Goal: Browse casually

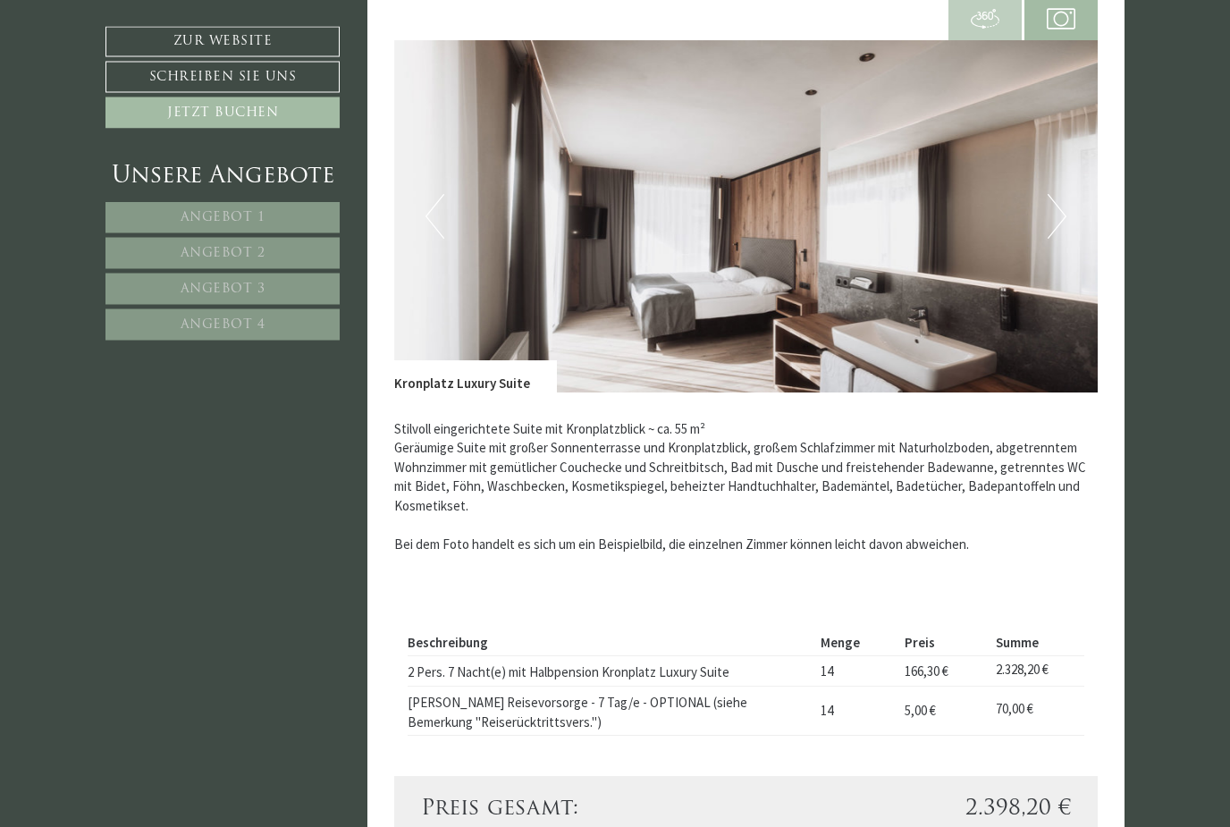
scroll to position [2440, 0]
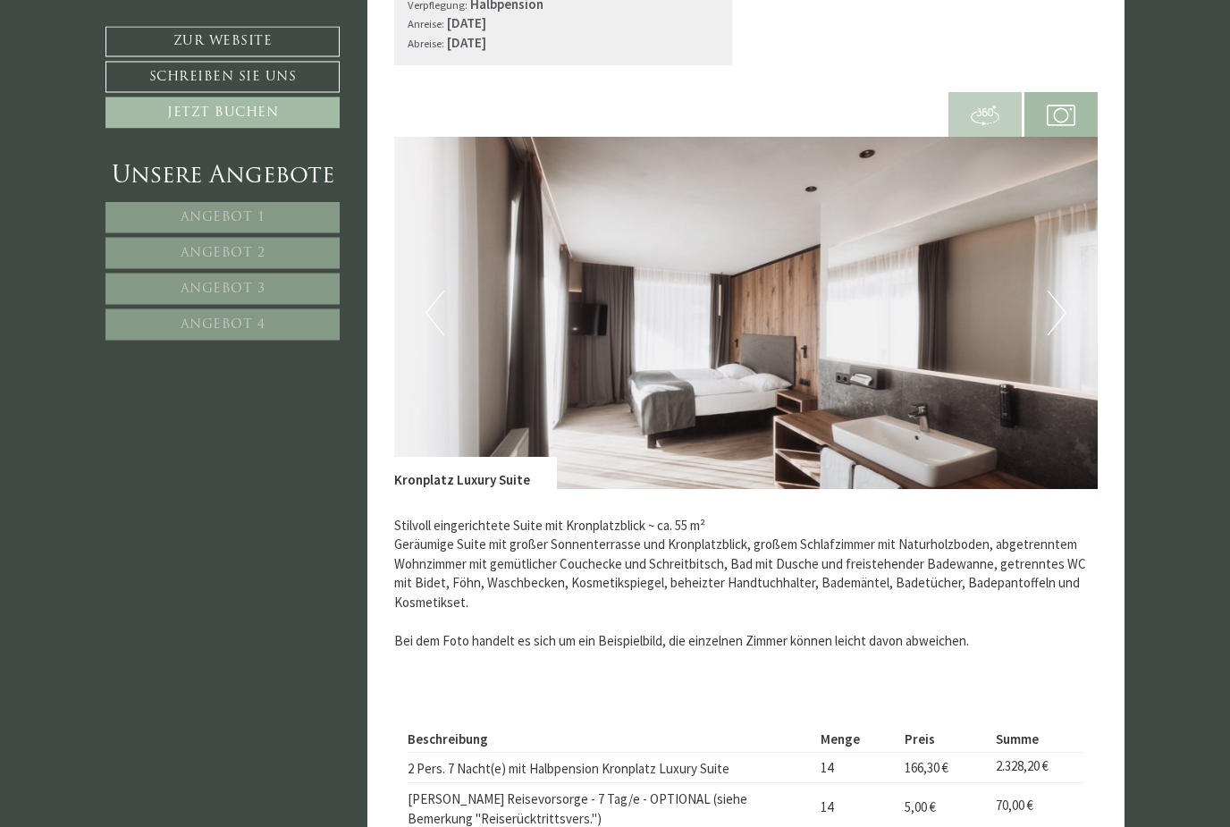
click at [1061, 311] on button "Next" at bounding box center [1057, 313] width 19 height 45
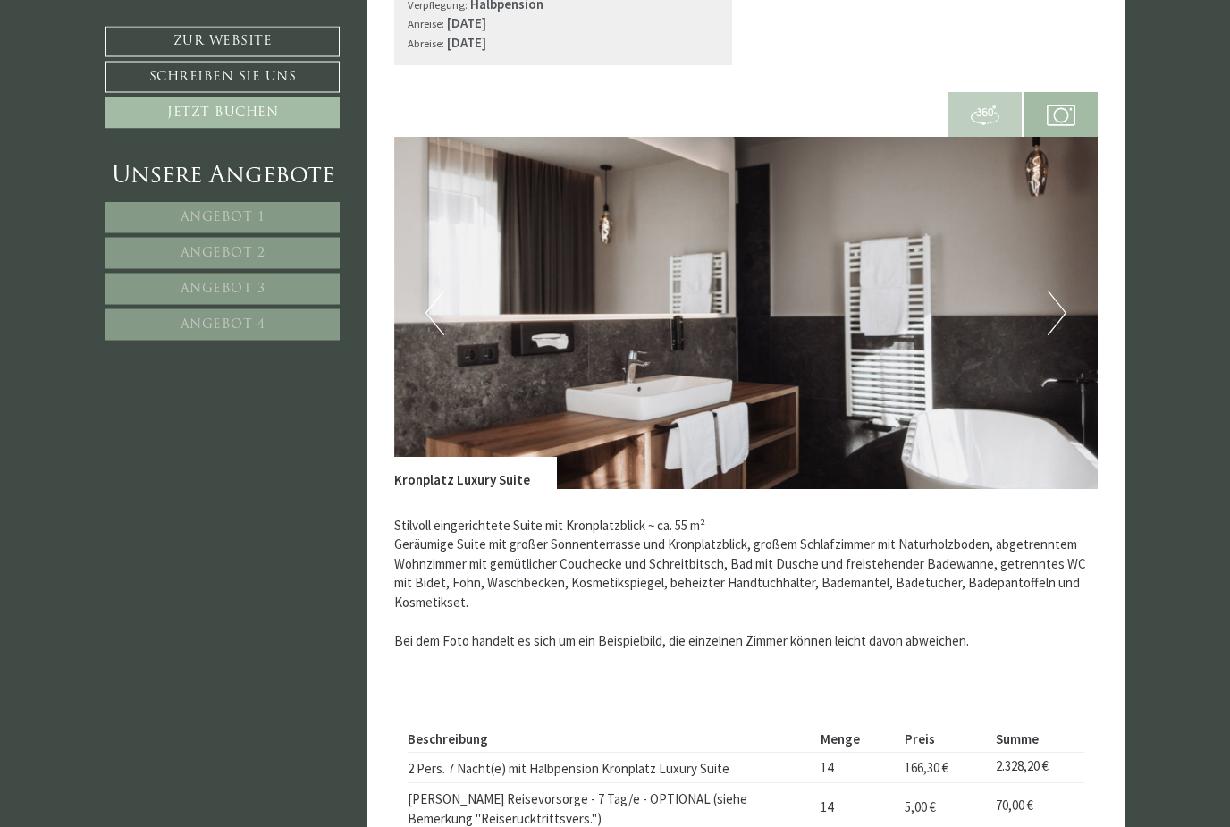
scroll to position [2345, 0]
click at [1067, 304] on img at bounding box center [746, 313] width 704 height 352
click at [1065, 321] on button "Next" at bounding box center [1057, 313] width 19 height 45
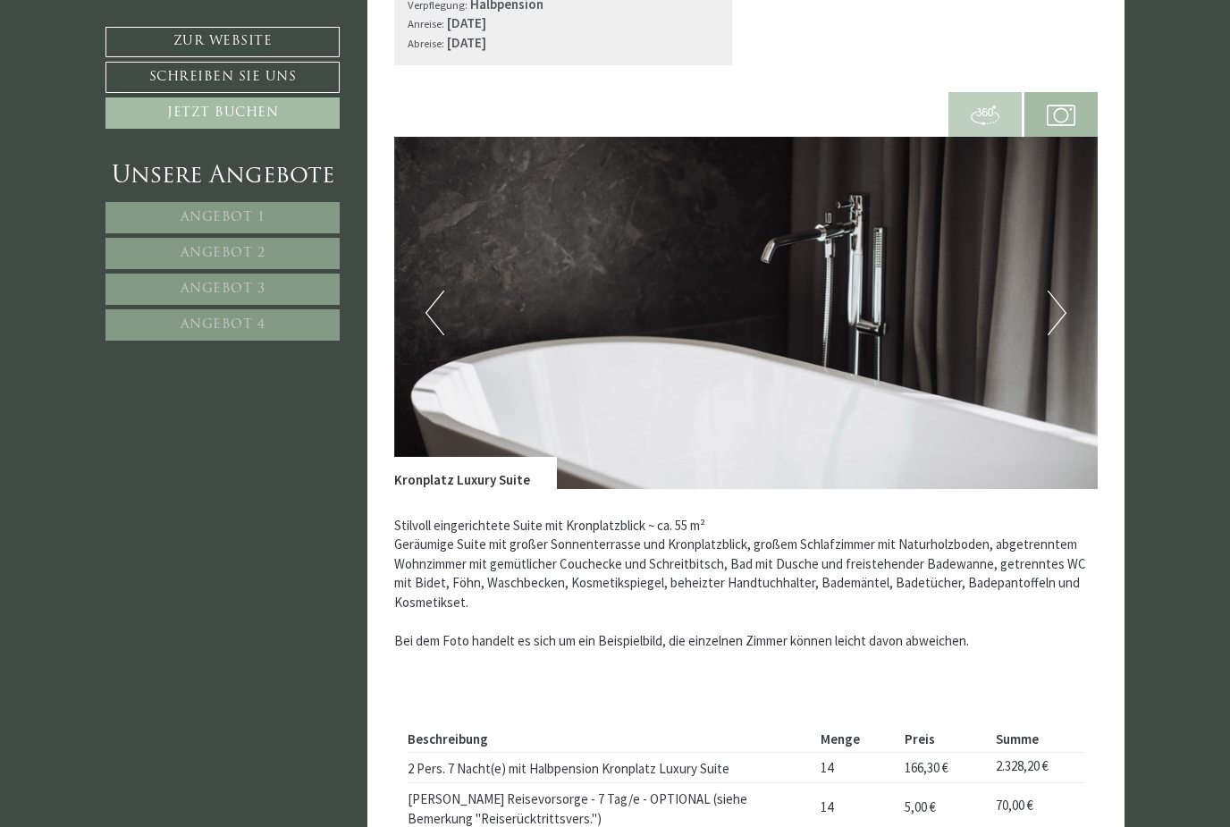
click at [1063, 305] on button "Next" at bounding box center [1057, 313] width 19 height 45
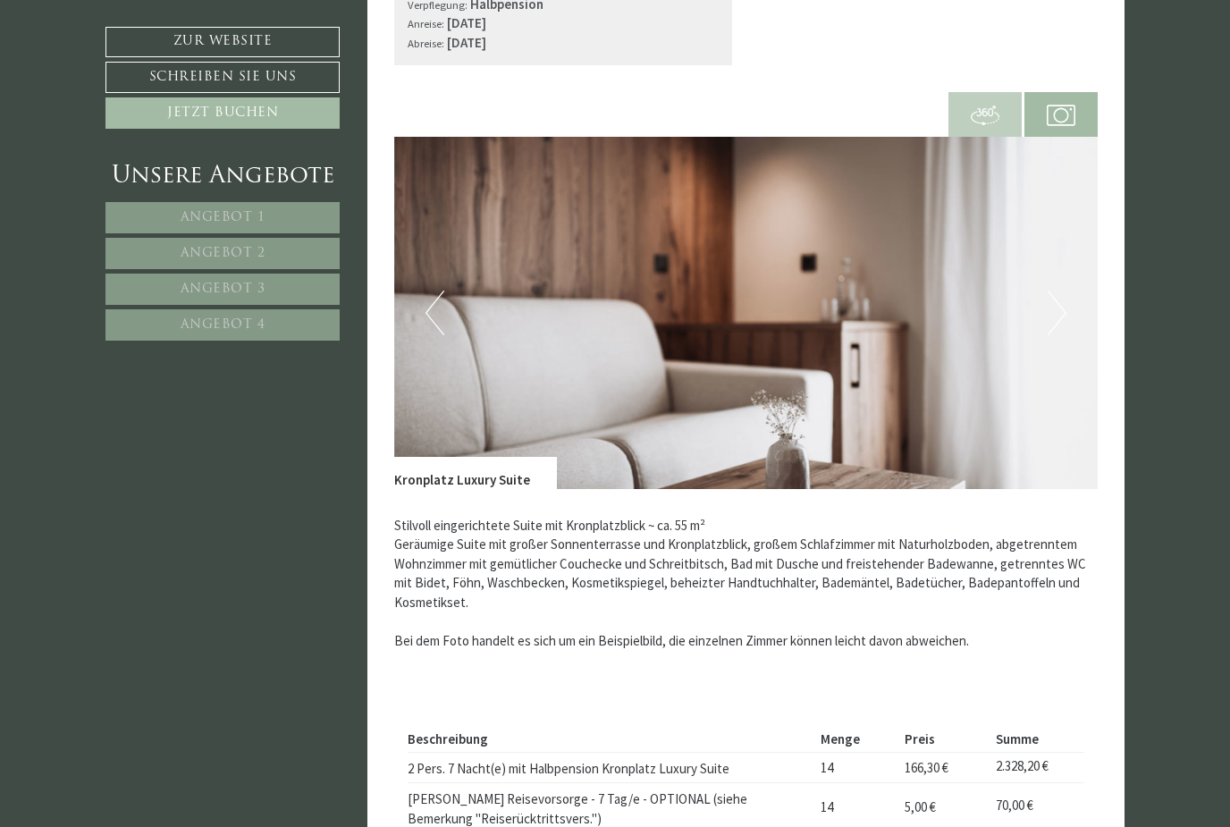
click at [1069, 319] on img at bounding box center [746, 313] width 704 height 352
click at [1050, 320] on button "Next" at bounding box center [1057, 313] width 19 height 45
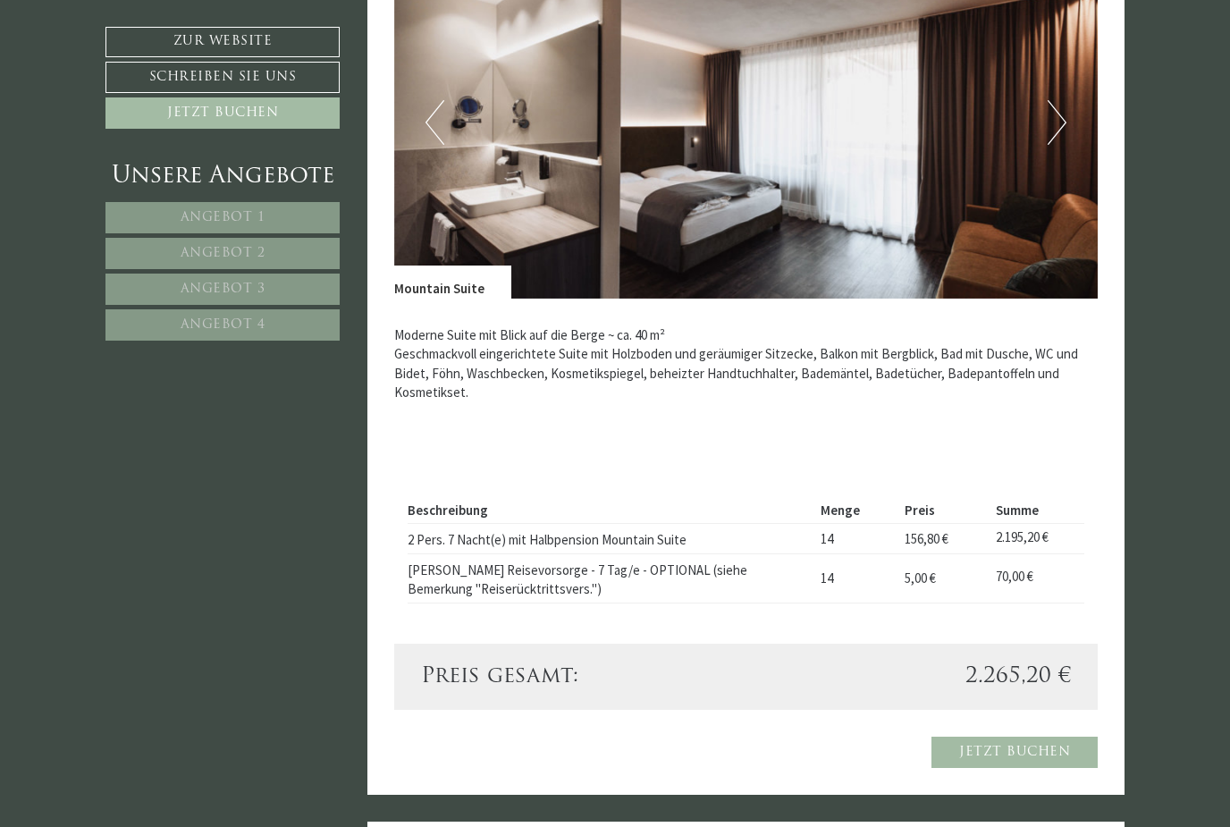
scroll to position [1342, 0]
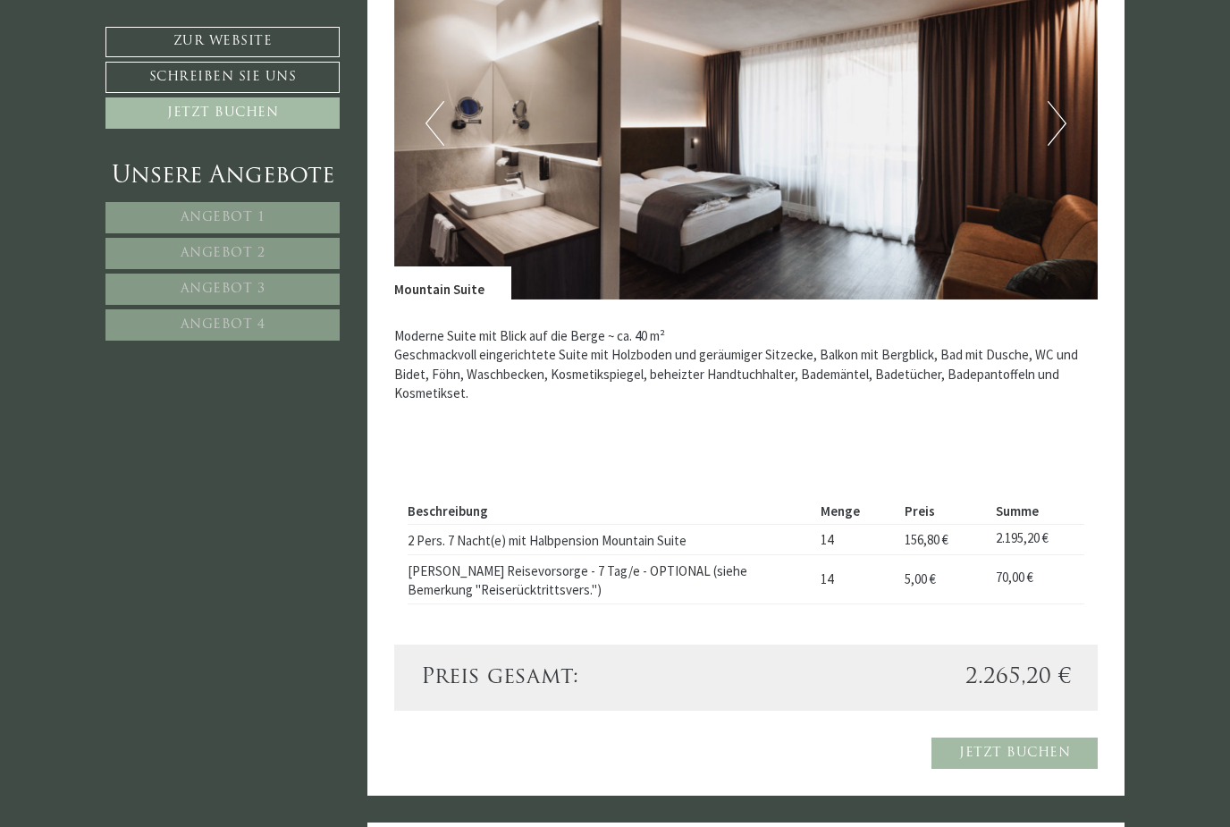
click at [1057, 126] on button "Next" at bounding box center [1057, 123] width 19 height 45
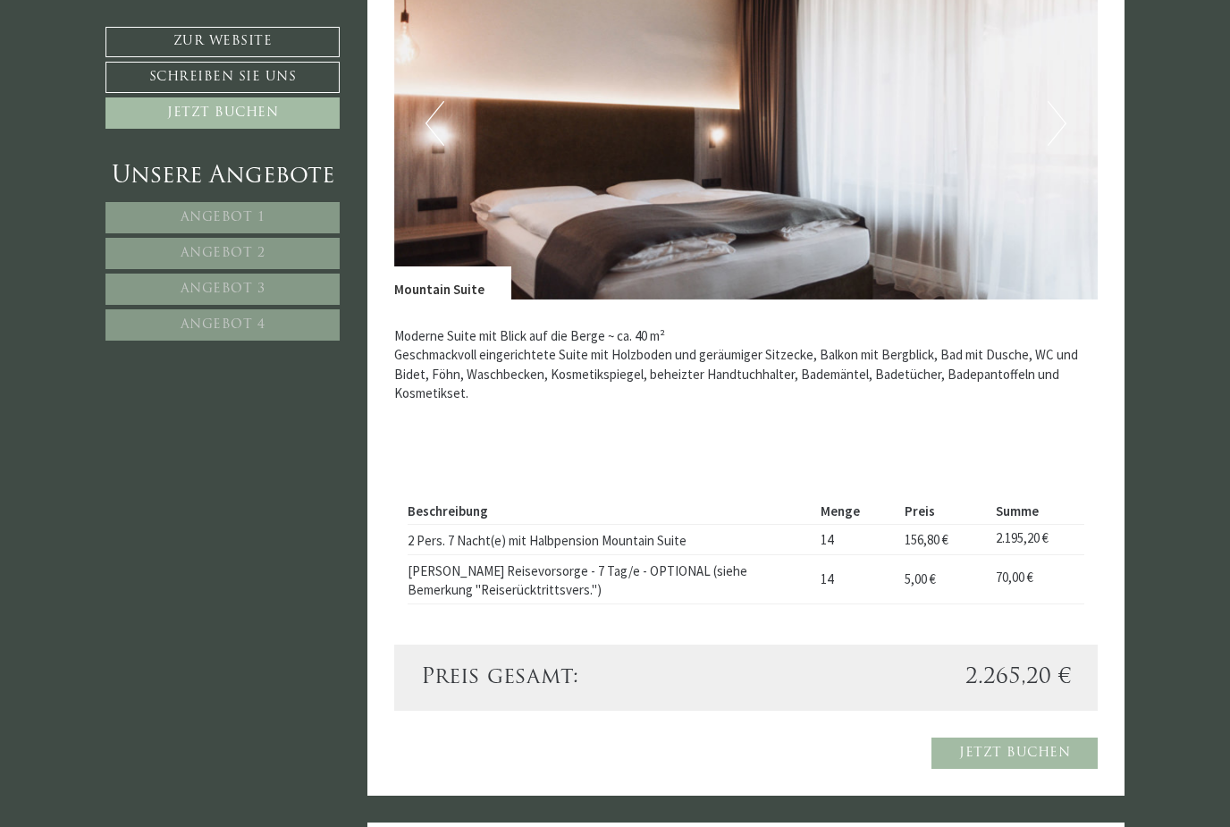
click at [1061, 125] on button "Next" at bounding box center [1057, 123] width 19 height 45
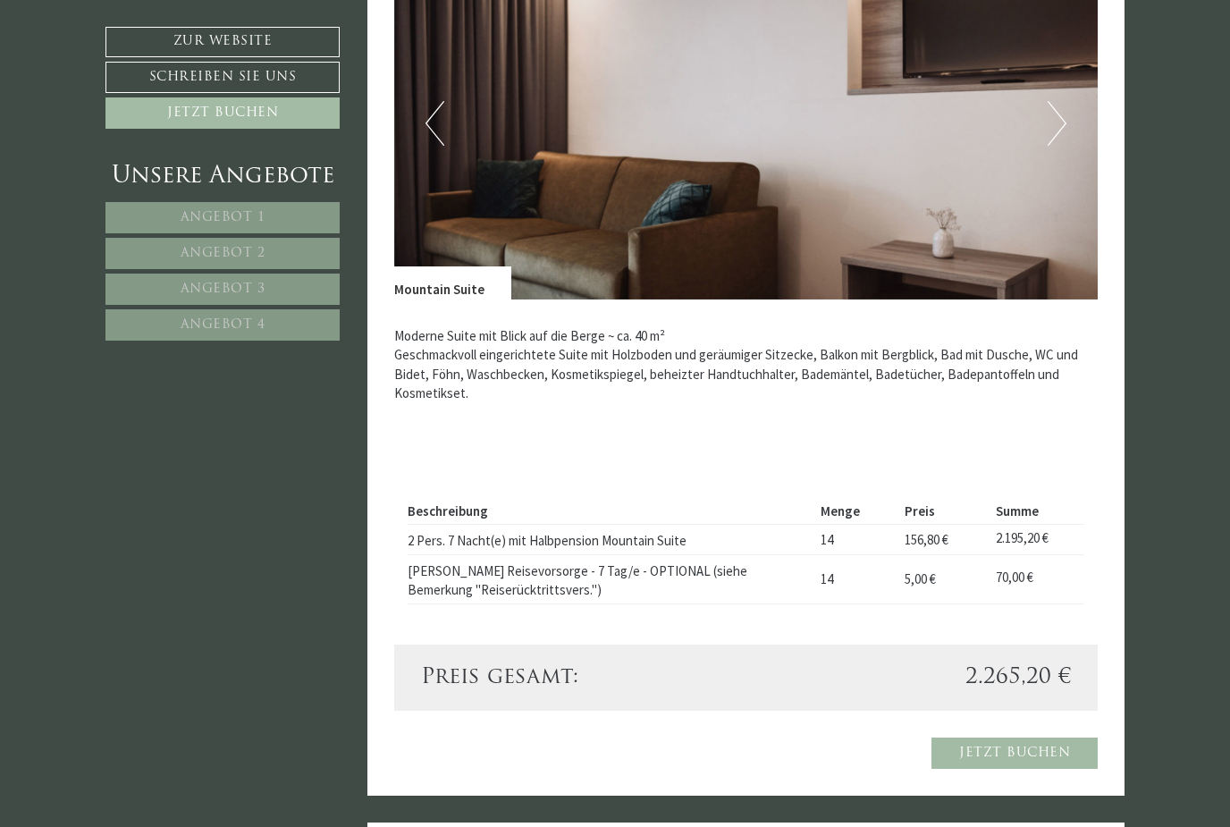
click at [1061, 128] on button "Next" at bounding box center [1057, 123] width 19 height 45
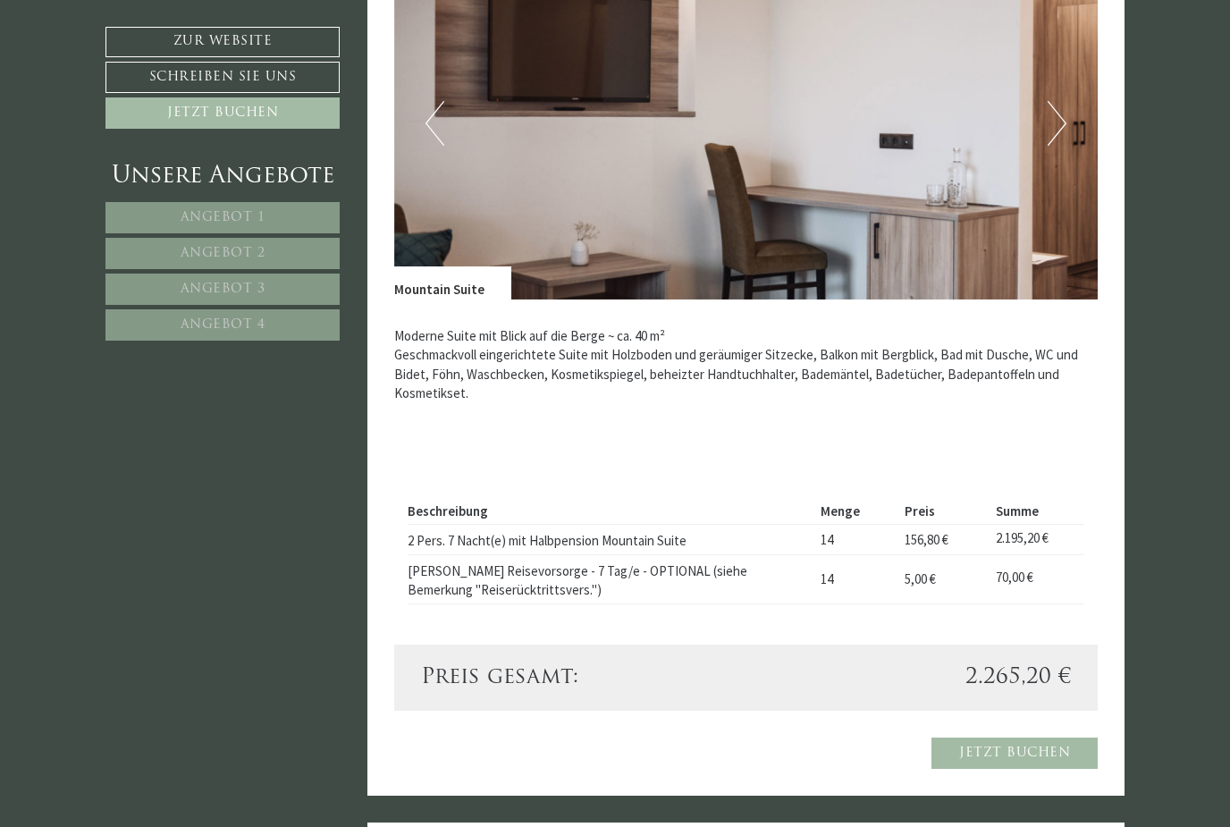
click at [1064, 131] on button "Next" at bounding box center [1057, 123] width 19 height 45
click at [1066, 122] on button "Next" at bounding box center [1057, 123] width 19 height 45
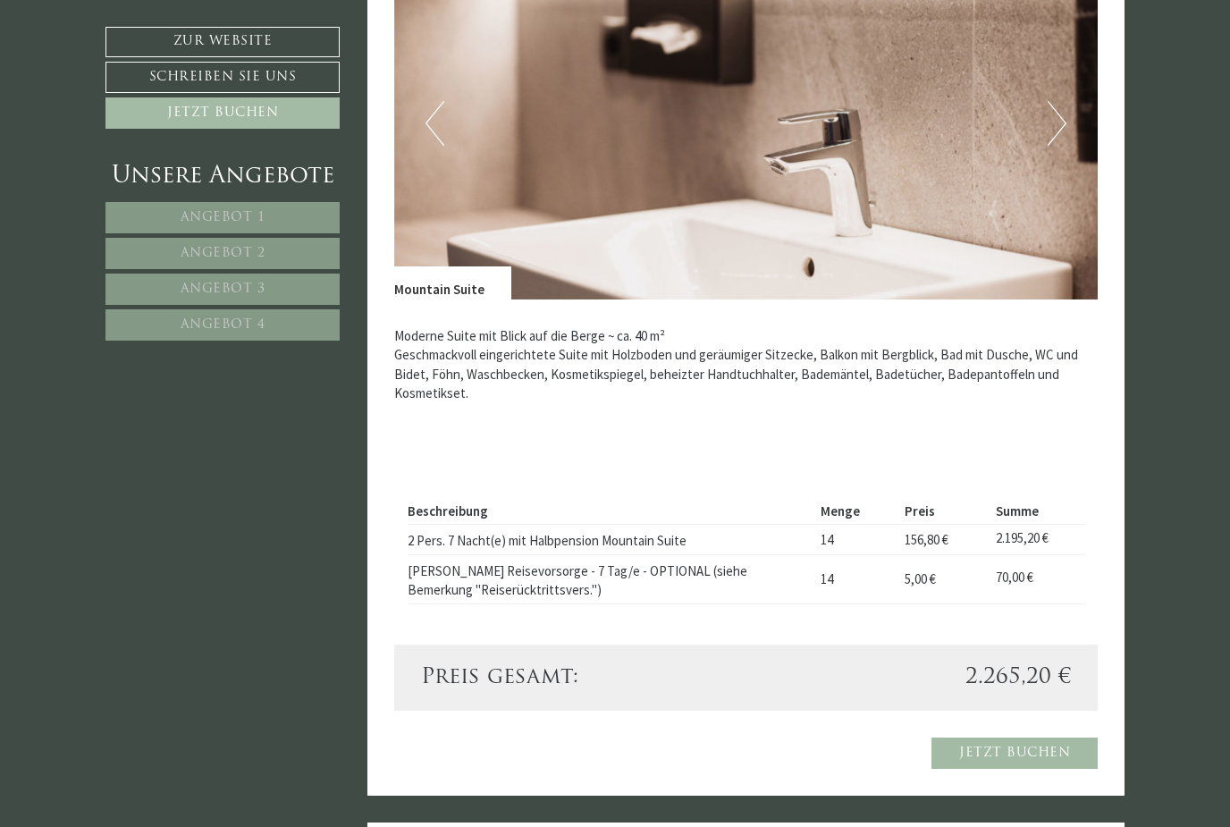
click at [1068, 123] on img at bounding box center [746, 123] width 704 height 352
click at [1061, 122] on button "Next" at bounding box center [1057, 123] width 19 height 45
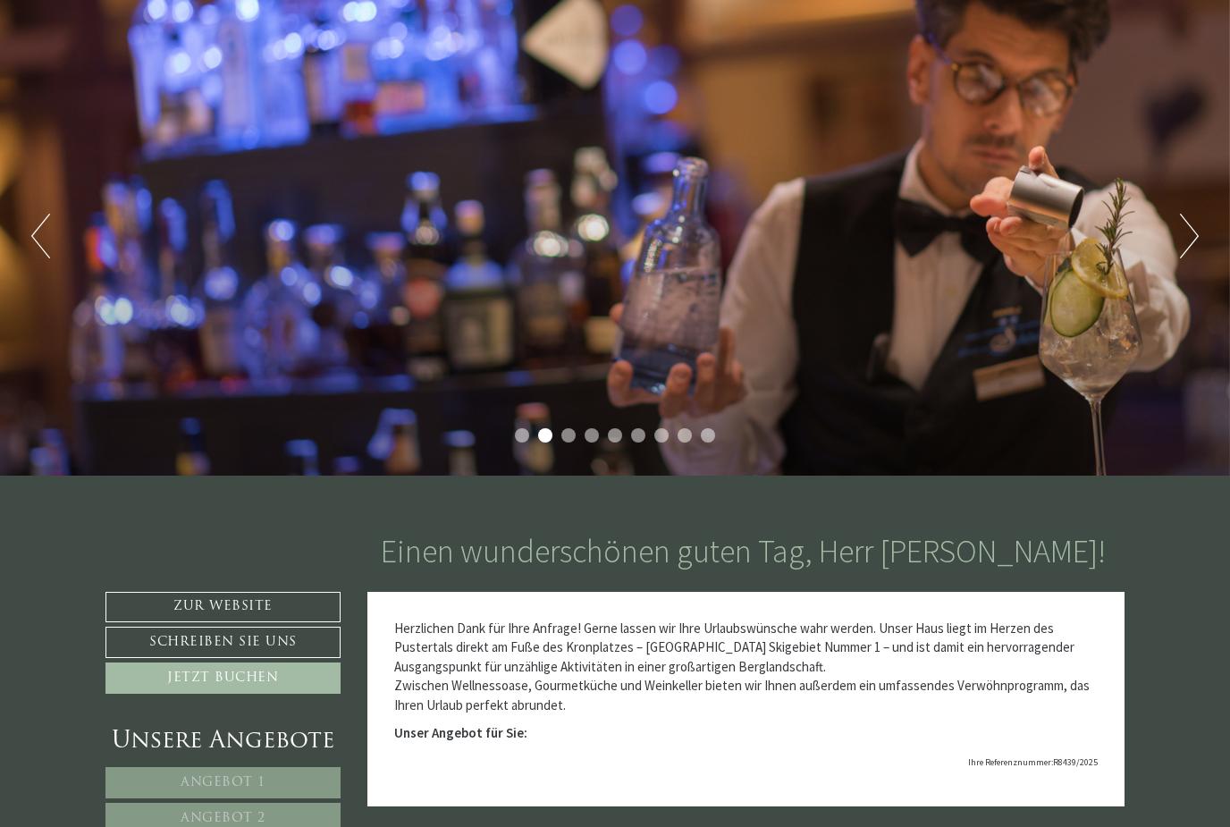
scroll to position [0, 0]
